Goal: Task Accomplishment & Management: Complete application form

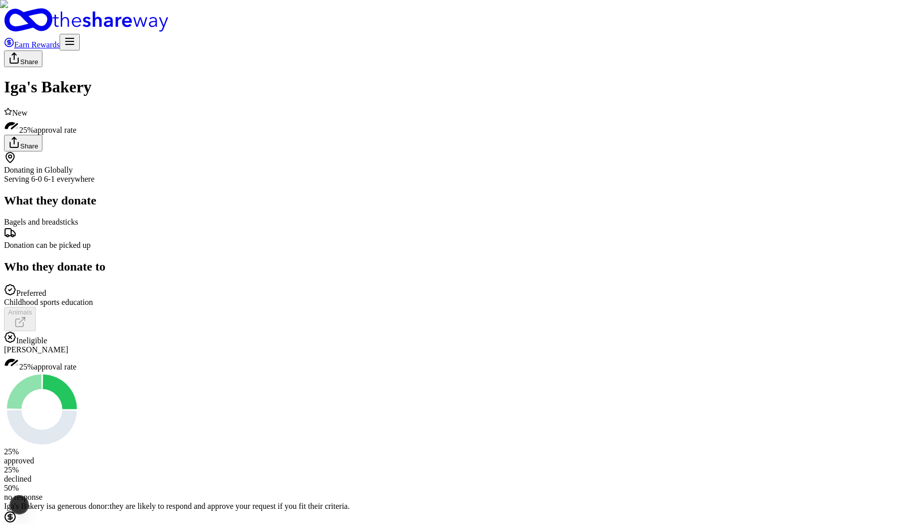
click at [569, 78] on div "Iga's Bakery" at bounding box center [454, 87] width 901 height 19
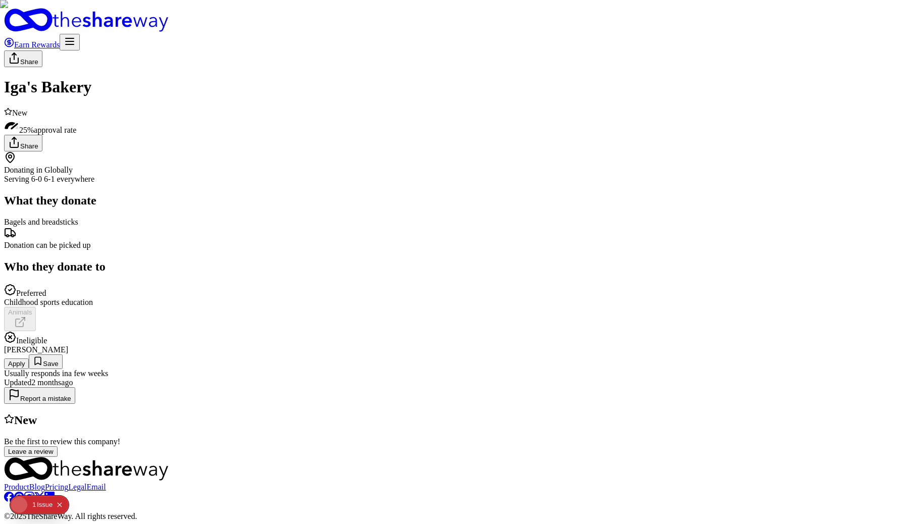
click at [23, 501] on icon "Open Next.js Dev Tools" at bounding box center [21, 505] width 20 height 20
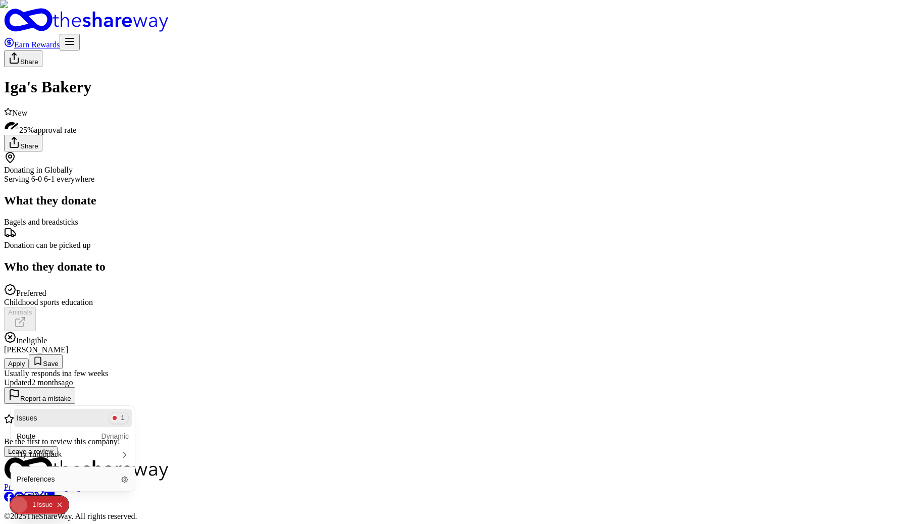
click at [76, 419] on div "Issues 1" at bounding box center [73, 418] width 118 height 18
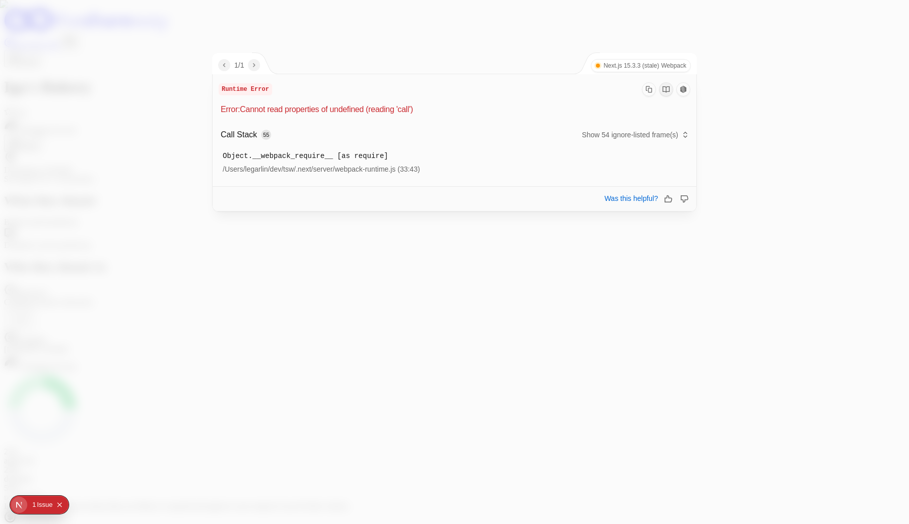
click at [271, 372] on div at bounding box center [454, 262] width 909 height 524
